Goal: Task Accomplishment & Management: Manage account settings

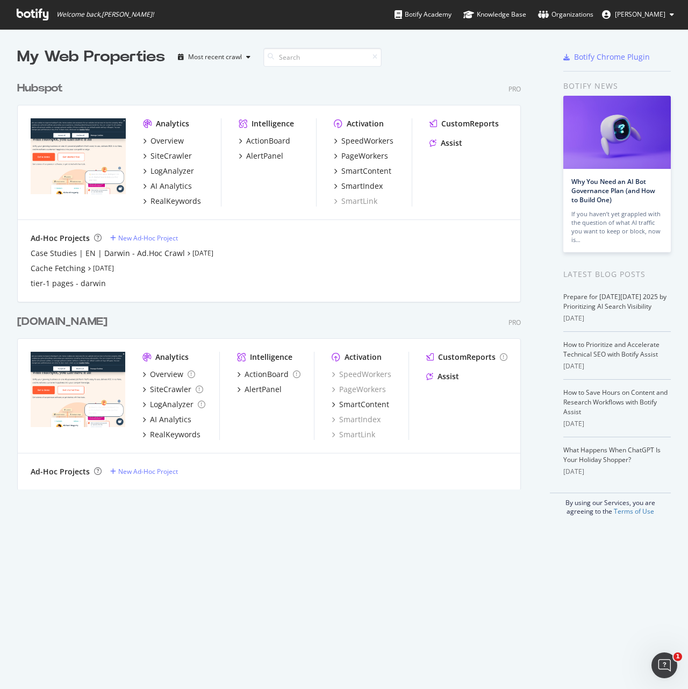
click at [16, 86] on div "My Web Properties Most recent crawl Hubspot Pro Analytics Overview SiteCrawler …" at bounding box center [344, 281] width 688 height 504
click at [22, 86] on div "Hubspot" at bounding box center [40, 89] width 46 height 16
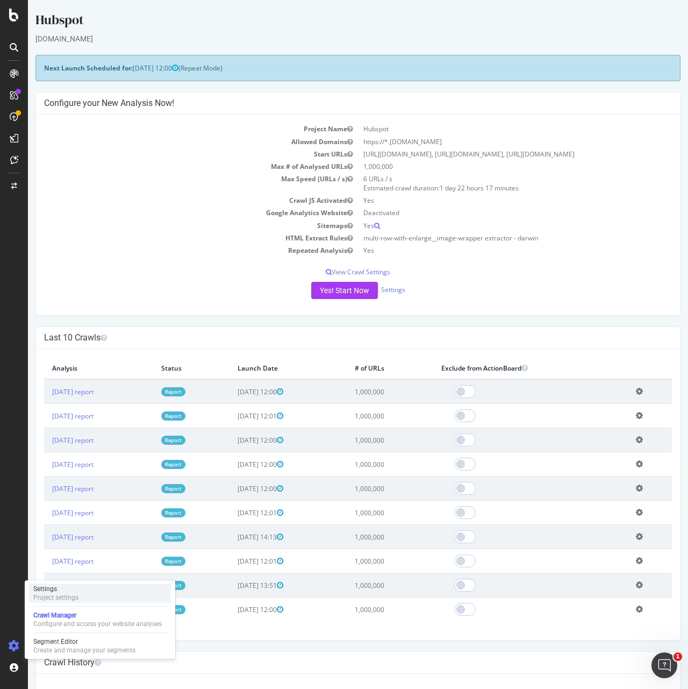
click at [67, 596] on div "Project settings" at bounding box center [55, 597] width 45 height 9
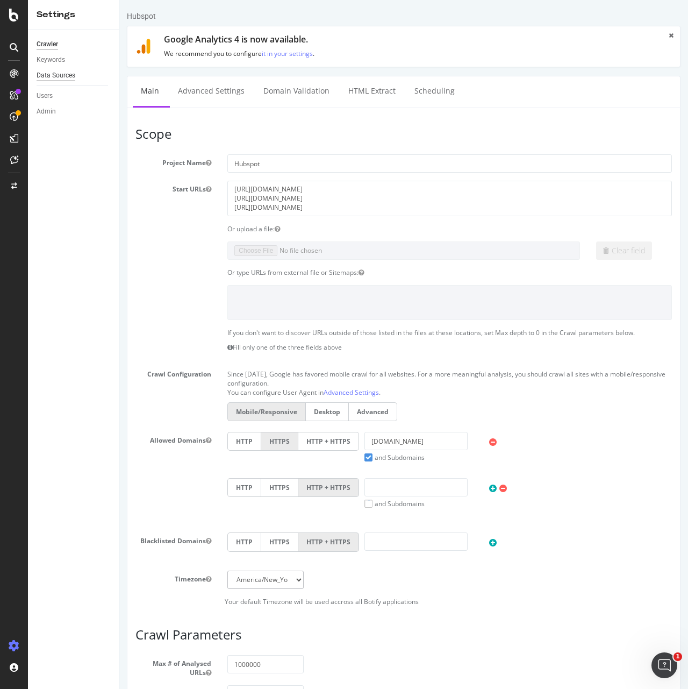
click at [62, 73] on div "Data Sources" at bounding box center [56, 75] width 39 height 11
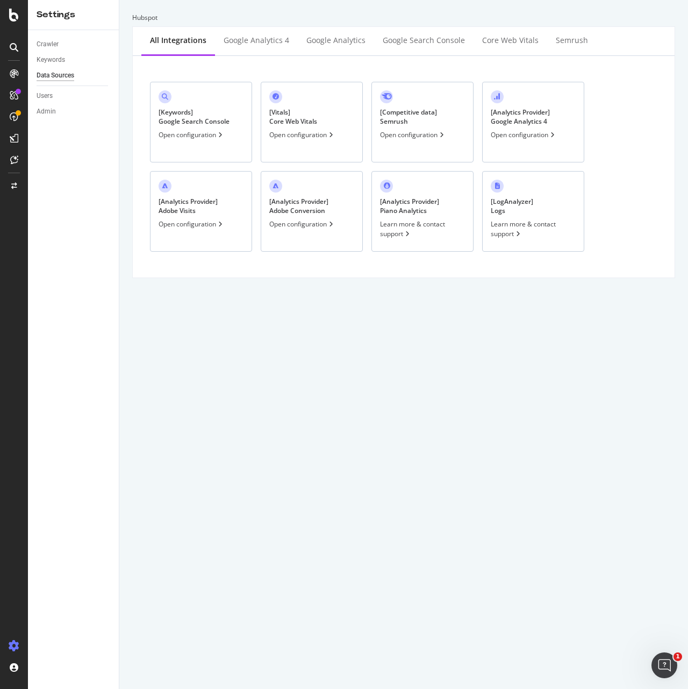
click at [219, 128] on div "[ Keywords ] Google Search Console Open configuration" at bounding box center [201, 122] width 102 height 81
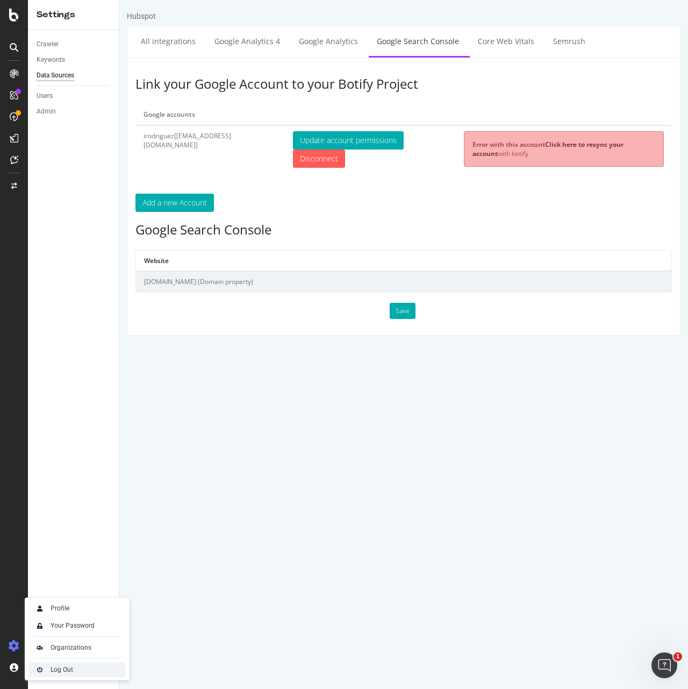
click at [73, 666] on div "Log Out" at bounding box center [62, 669] width 23 height 9
